Goal: Task Accomplishment & Management: Manage account settings

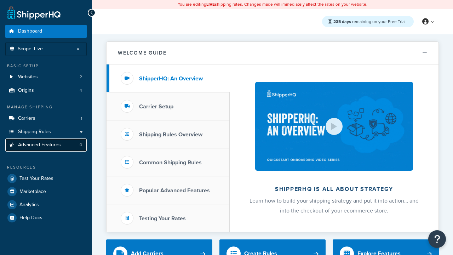
click at [46, 145] on span "Advanced Features" at bounding box center [39, 145] width 43 height 6
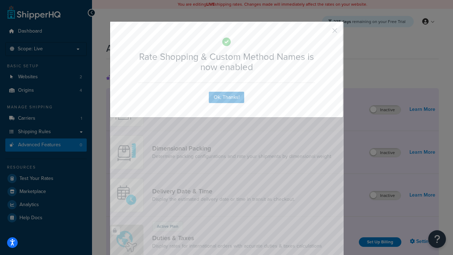
scroll to position [315, 0]
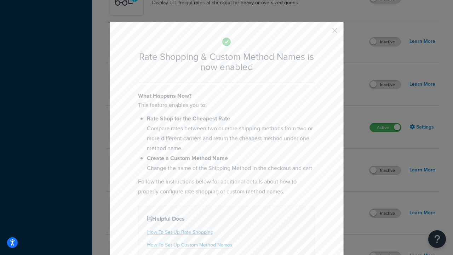
click at [324, 32] on button "button" at bounding box center [325, 33] width 2 height 2
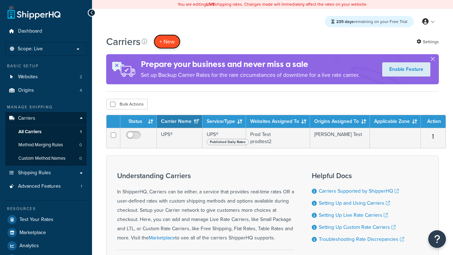
click at [167, 41] on button "+ New" at bounding box center [167, 41] width 27 height 15
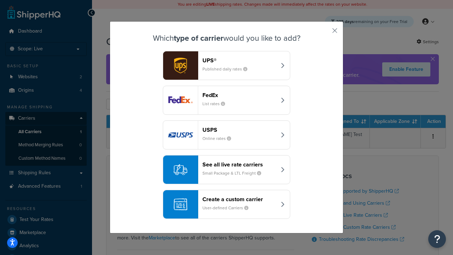
click at [227, 170] on div "See all live rate carriers Small Package & LTL Freight" at bounding box center [240, 169] width 74 height 17
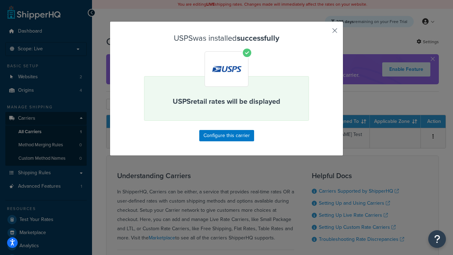
click at [324, 33] on button "button" at bounding box center [325, 33] width 2 height 2
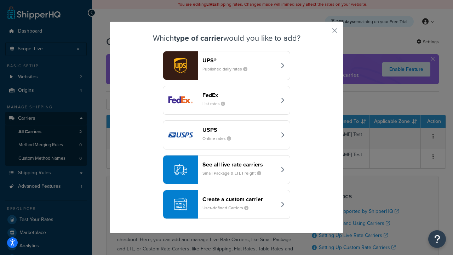
click at [227, 170] on div "See all live rate carriers Small Package & LTL Freight" at bounding box center [240, 169] width 74 height 17
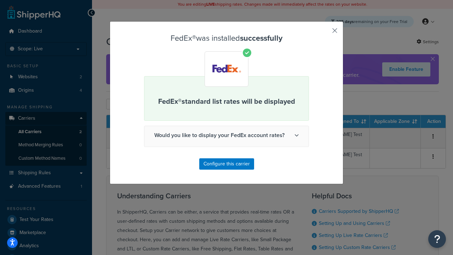
click at [324, 33] on button "button" at bounding box center [325, 33] width 2 height 2
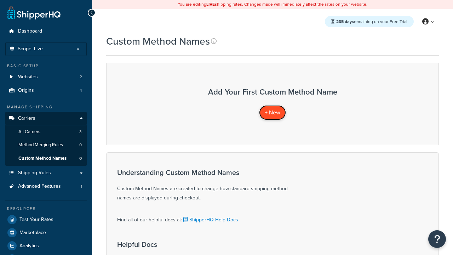
click at [273, 112] on span "+ New" at bounding box center [273, 112] width 16 height 8
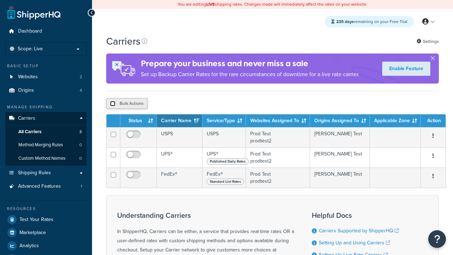
click at [113, 104] on input "checkbox" at bounding box center [112, 103] width 5 height 5
checkbox input "true"
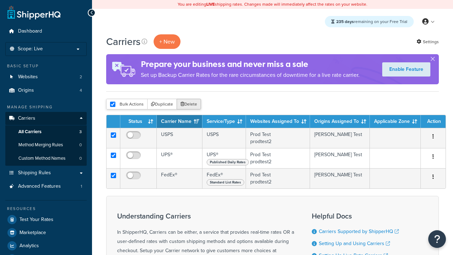
click at [190, 104] on button "Delete" at bounding box center [189, 104] width 24 height 11
